Goal: Task Accomplishment & Management: Manage account settings

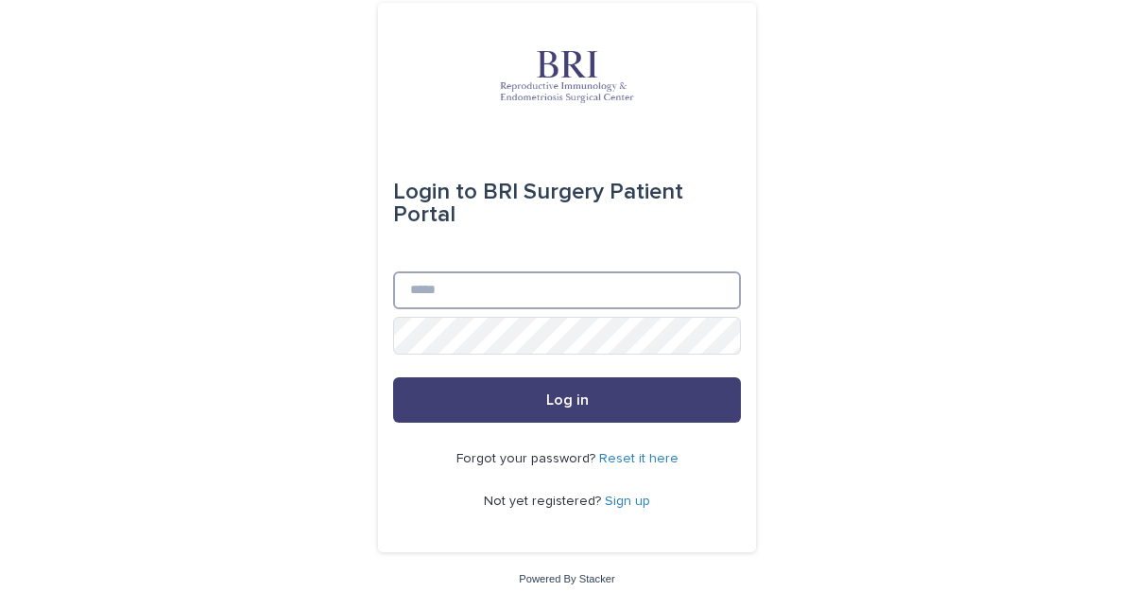
click at [446, 297] on input "Email" at bounding box center [567, 290] width 348 height 38
type input "**********"
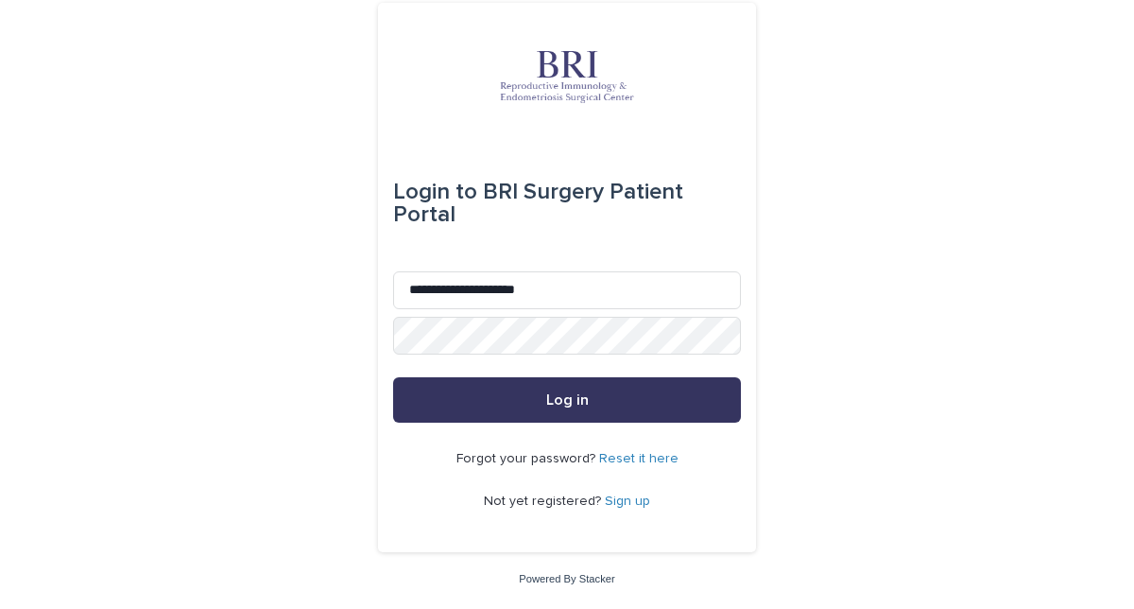
click at [473, 396] on button "Log in" at bounding box center [567, 399] width 348 height 45
